Goal: Information Seeking & Learning: Learn about a topic

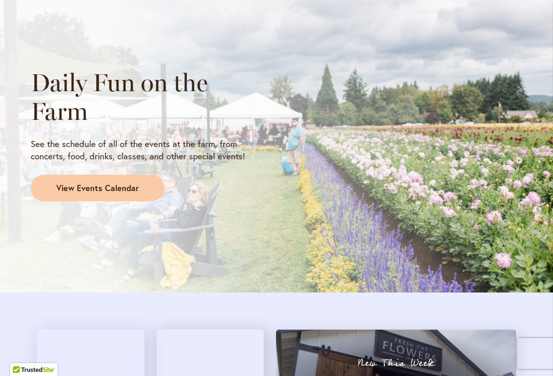
scroll to position [952, 0]
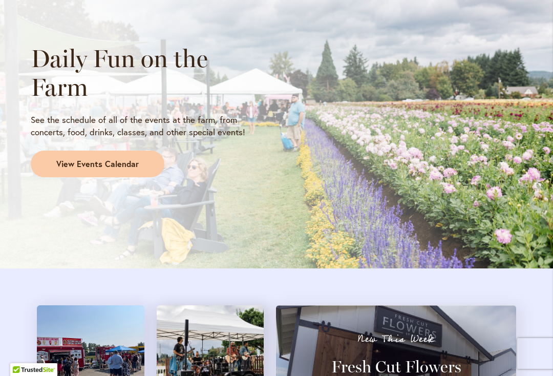
click at [59, 158] on span "View Events Calendar" at bounding box center [97, 164] width 82 height 12
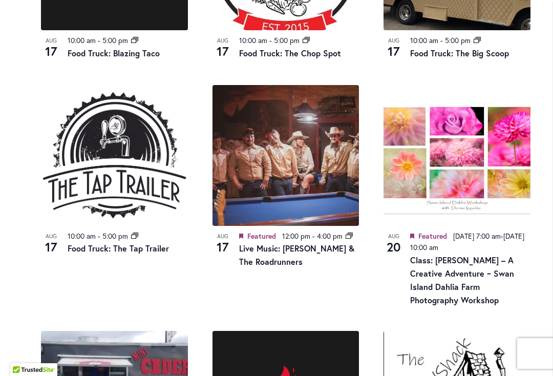
scroll to position [929, 0]
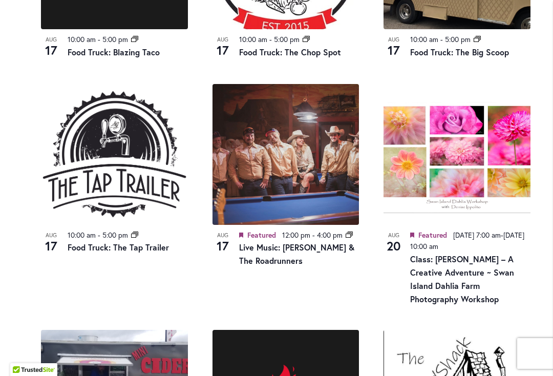
click at [259, 248] on link "Live Music: [PERSON_NAME] & The Roadrunners" at bounding box center [296, 253] width 115 height 24
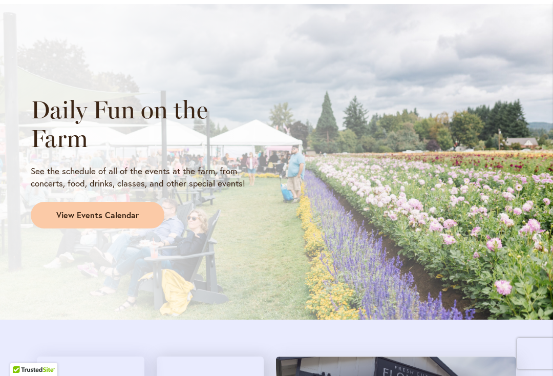
scroll to position [928, 0]
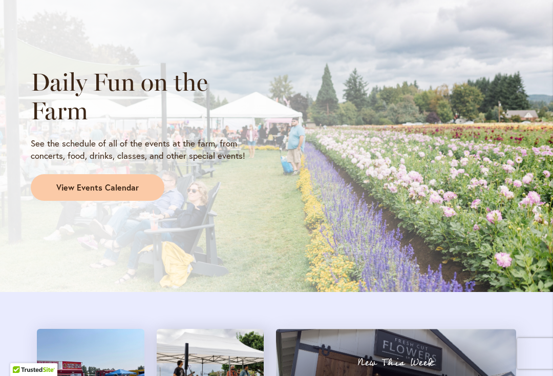
click at [76, 193] on link "View Events Calendar" at bounding box center [98, 187] width 134 height 27
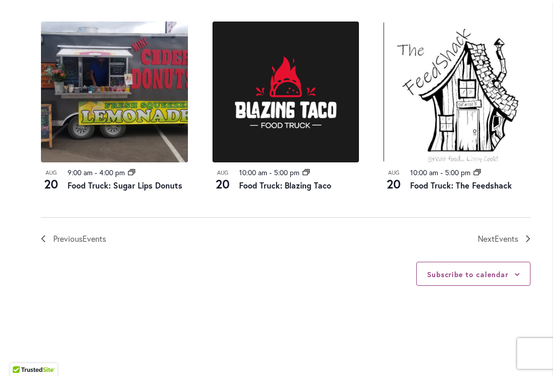
scroll to position [1237, 0]
click at [503, 233] on span "Events" at bounding box center [506, 238] width 24 height 11
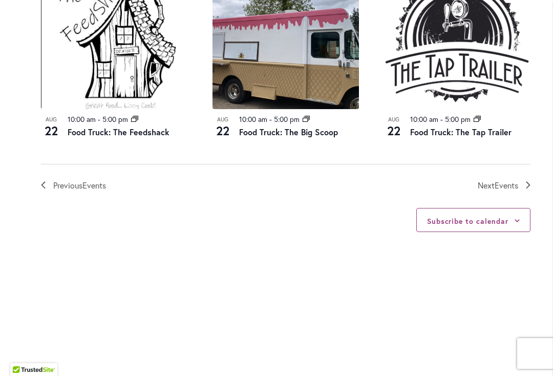
scroll to position [1252, 0]
click at [496, 180] on span "Events" at bounding box center [506, 185] width 24 height 11
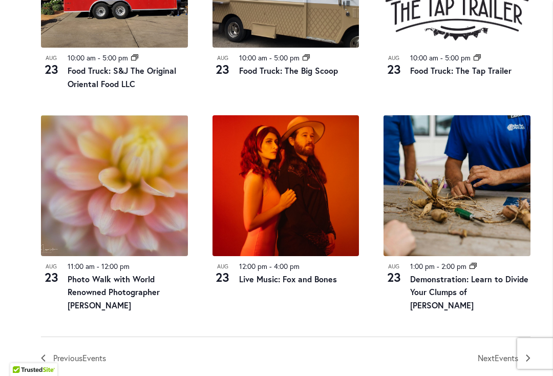
scroll to position [1129, 0]
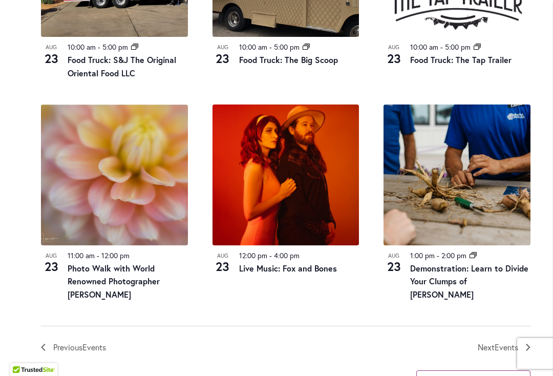
click at [264, 262] on link "Live Music: Fox and Bones" at bounding box center [288, 267] width 98 height 11
